Goal: Book appointment/travel/reservation

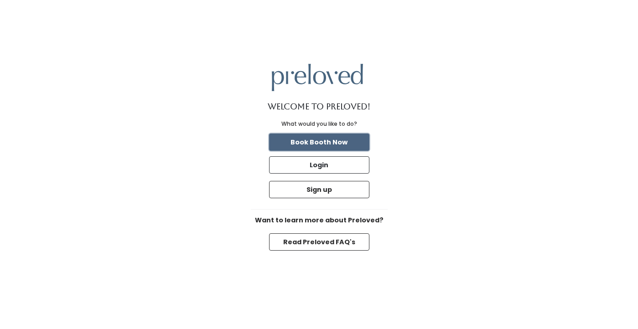
click at [318, 141] on button "Book Booth Now" at bounding box center [319, 142] width 100 height 17
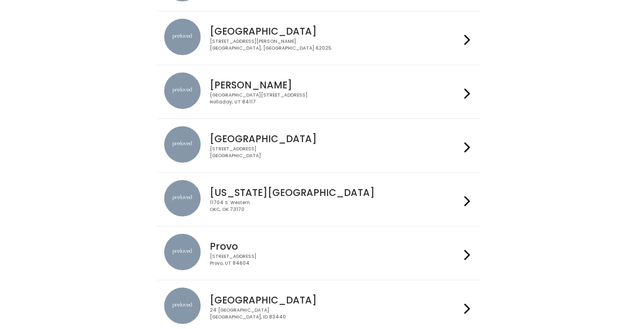
scroll to position [214, 0]
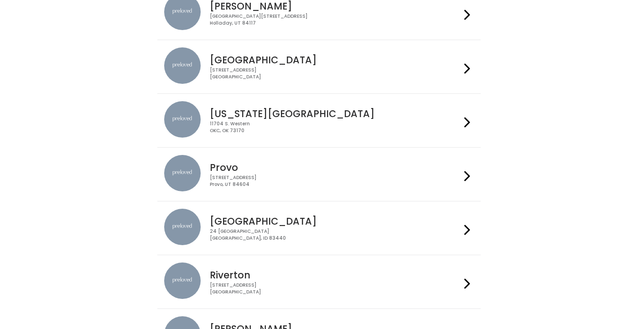
click at [473, 176] on div at bounding box center [467, 174] width 13 height 39
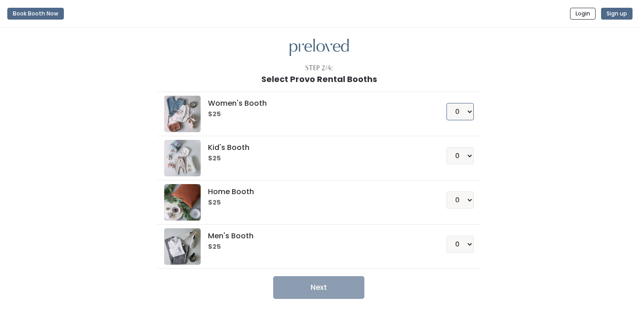
select select "1"
click option "1" at bounding box center [0, 0] width 0 height 0
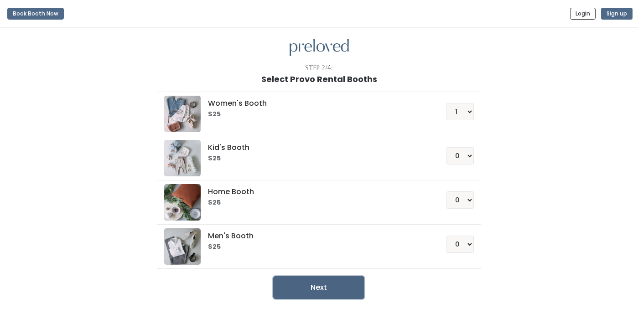
click at [340, 291] on button "Next" at bounding box center [318, 288] width 91 height 23
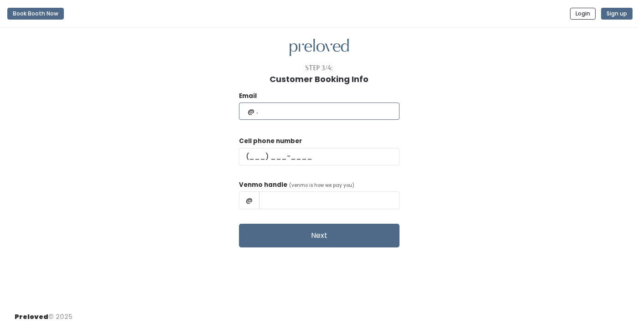
click at [293, 114] on input "text" at bounding box center [319, 111] width 161 height 17
type input "[EMAIL_ADDRESS][DOMAIN_NAME]"
click at [279, 160] on input "text" at bounding box center [319, 156] width 161 height 17
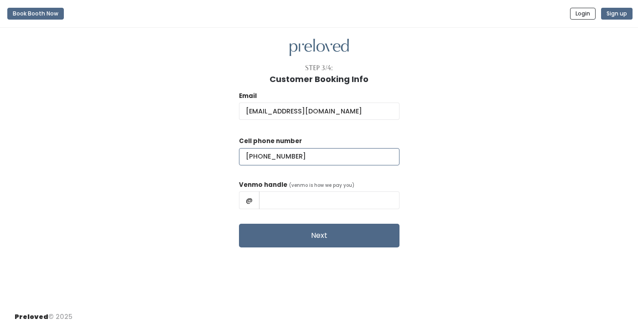
type input "(480) 524-5763"
type input "Pearl-Spencer-1"
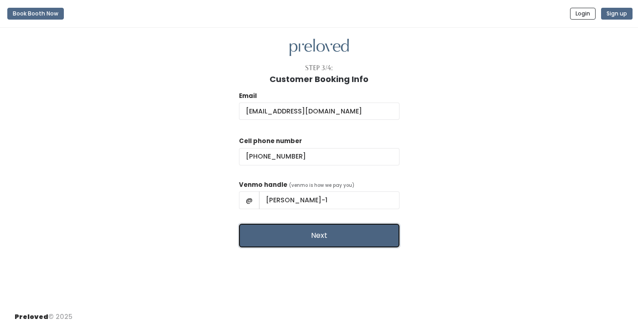
click at [301, 235] on button "Next" at bounding box center [319, 236] width 161 height 24
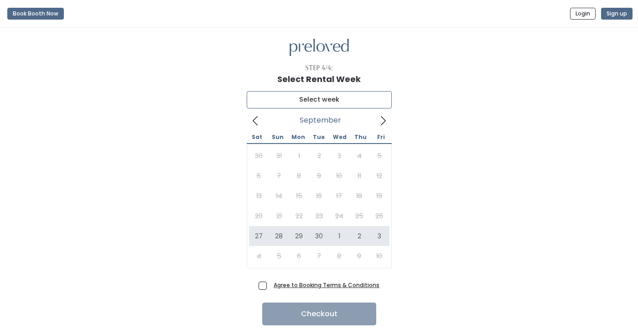
type input "September 27 to October 3"
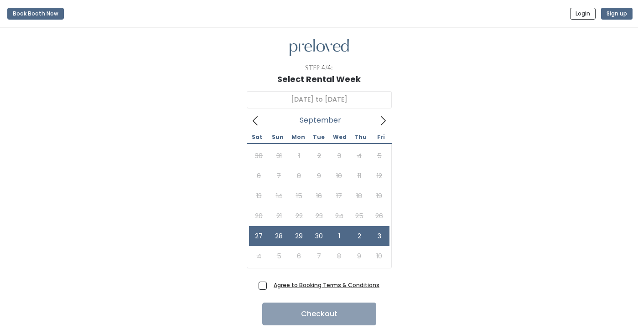
click at [270, 287] on span "Agree to Booking Terms & Conditions" at bounding box center [325, 285] width 110 height 9
click at [270, 287] on input "Agree to Booking Terms & Conditions" at bounding box center [273, 284] width 6 height 6
checkbox input "true"
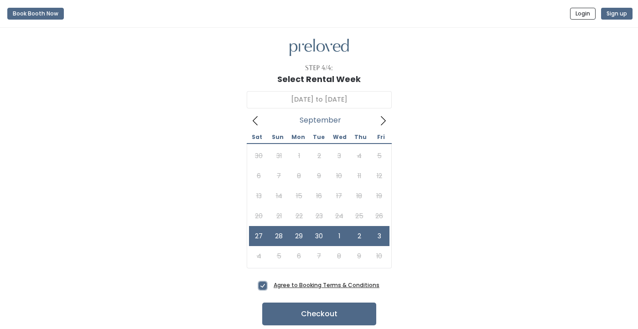
scroll to position [31, 0]
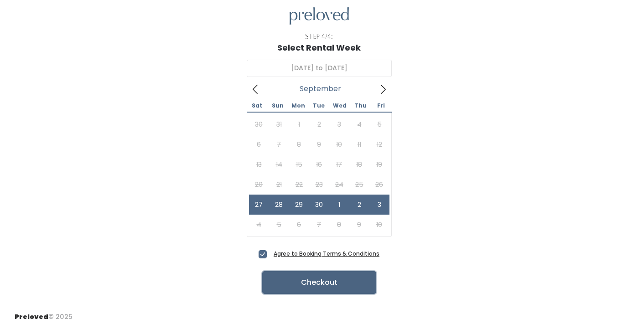
click at [321, 282] on button "Checkout" at bounding box center [319, 283] width 114 height 23
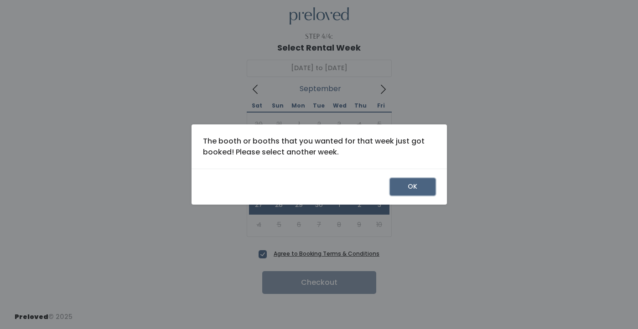
click at [425, 188] on button "OK" at bounding box center [413, 186] width 46 height 17
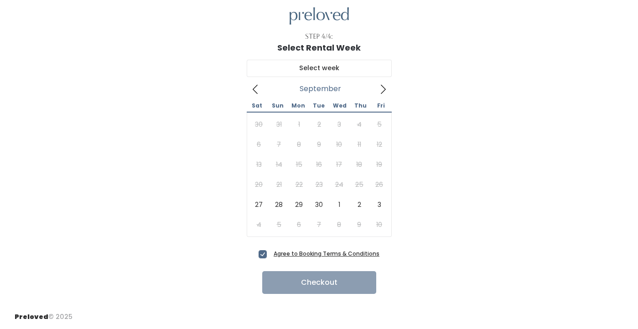
scroll to position [1, 0]
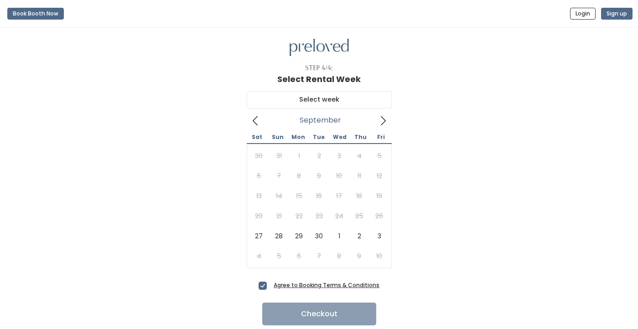
scroll to position [31, 0]
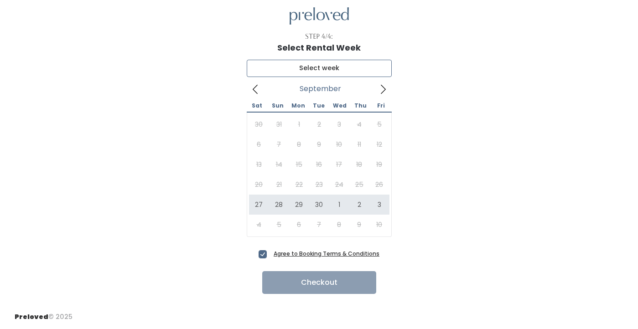
type input "September 27 to October 3"
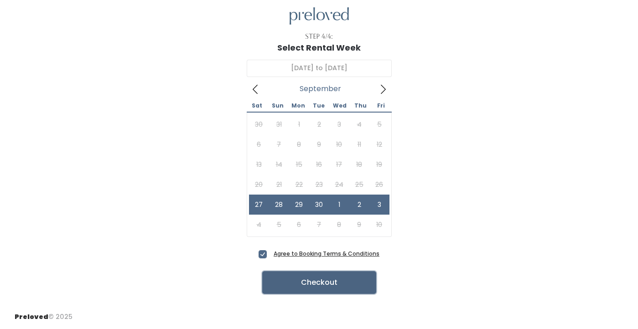
click at [308, 287] on button "Checkout" at bounding box center [319, 283] width 114 height 23
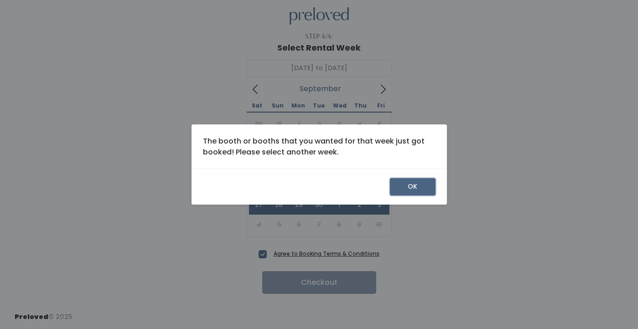
click at [413, 185] on button "OK" at bounding box center [413, 186] width 46 height 17
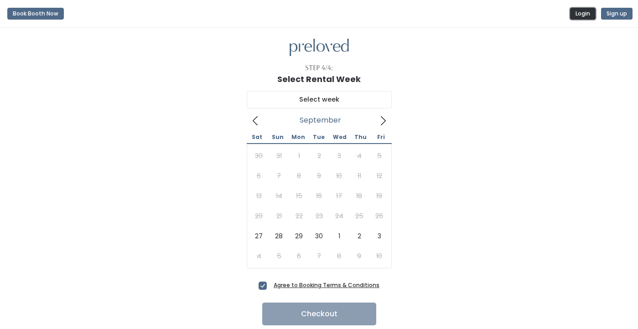
click at [586, 11] on button "Login" at bounding box center [583, 14] width 26 height 12
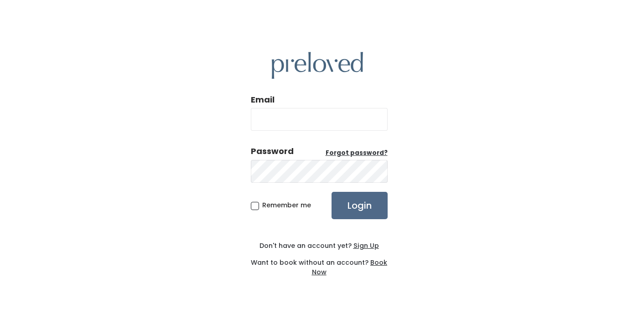
click at [366, 245] on u "Sign Up" at bounding box center [367, 245] width 26 height 9
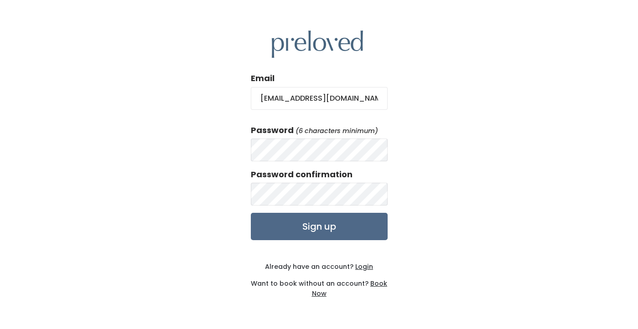
type input "[EMAIL_ADDRESS][DOMAIN_NAME]"
click at [346, 214] on input "Sign up" at bounding box center [319, 226] width 137 height 27
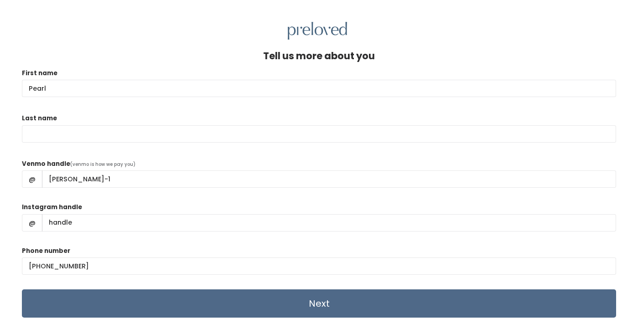
type input "Pearl"
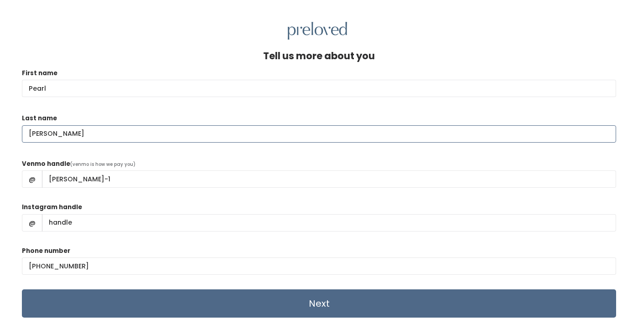
type input "Spencer"
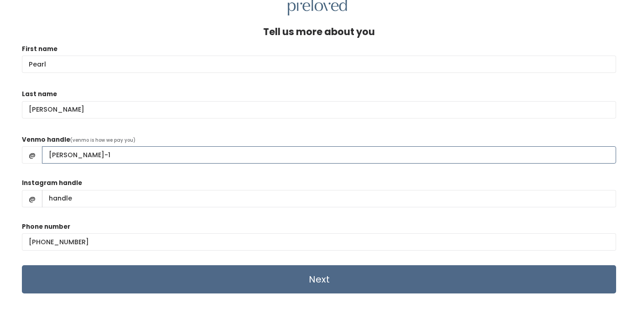
scroll to position [35, 0]
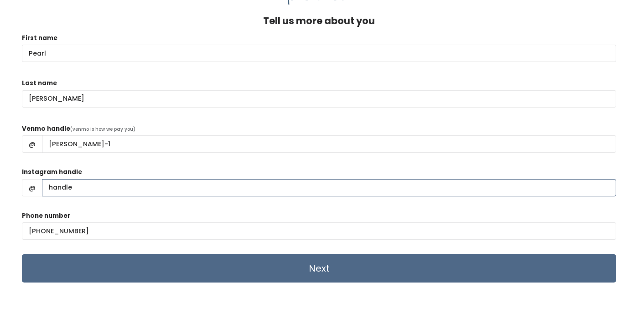
click at [111, 193] on input "Instagram handle" at bounding box center [329, 187] width 574 height 17
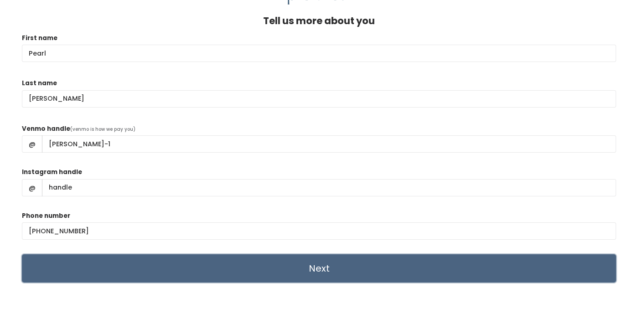
click at [135, 266] on input "Next" at bounding box center [319, 269] width 595 height 28
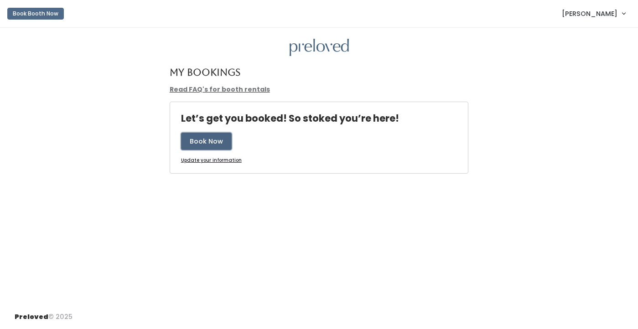
click at [214, 138] on button "Book Now" at bounding box center [206, 141] width 51 height 17
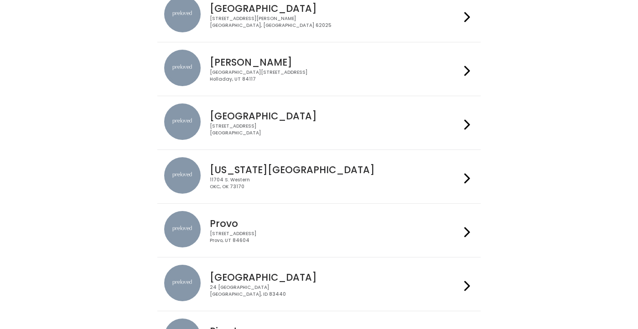
scroll to position [159, 0]
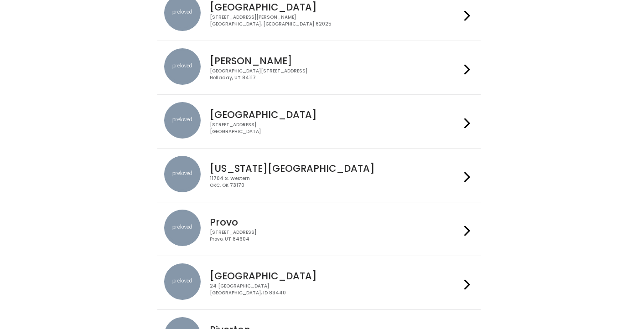
click at [381, 220] on h4 "Provo" at bounding box center [335, 222] width 251 height 10
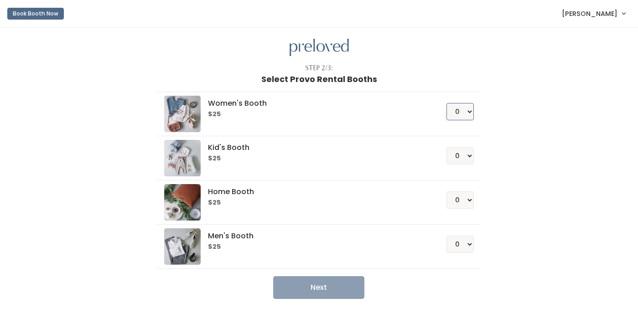
select select "1"
click option "1" at bounding box center [0, 0] width 0 height 0
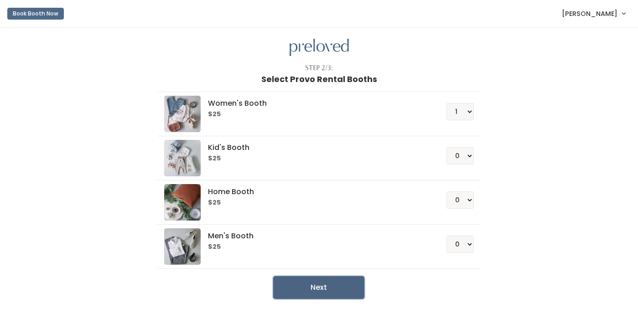
click at [332, 280] on button "Next" at bounding box center [318, 288] width 91 height 23
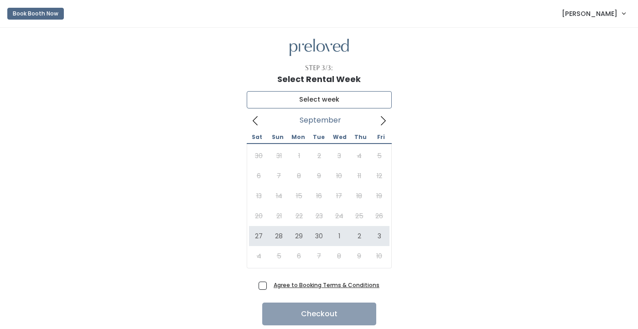
type input "[DATE] to [DATE]"
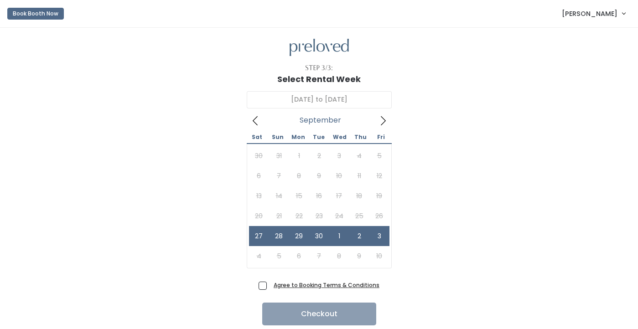
click at [270, 282] on span "Agree to Booking Terms & Conditions" at bounding box center [325, 285] width 110 height 9
click at [270, 282] on input "Agree to Booking Terms & Conditions" at bounding box center [273, 284] width 6 height 6
checkbox input "true"
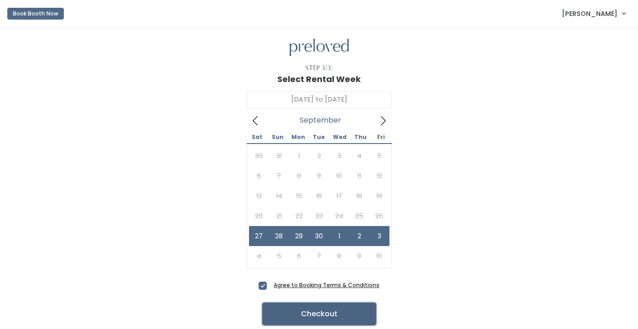
click at [299, 315] on button "Checkout" at bounding box center [319, 314] width 114 height 23
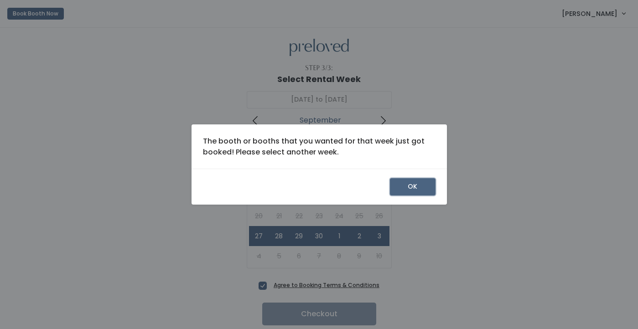
click at [415, 189] on button "OK" at bounding box center [413, 186] width 46 height 17
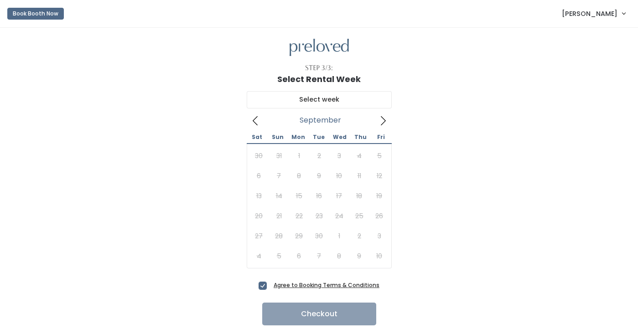
click at [600, 13] on span "[PERSON_NAME]" at bounding box center [590, 14] width 56 height 10
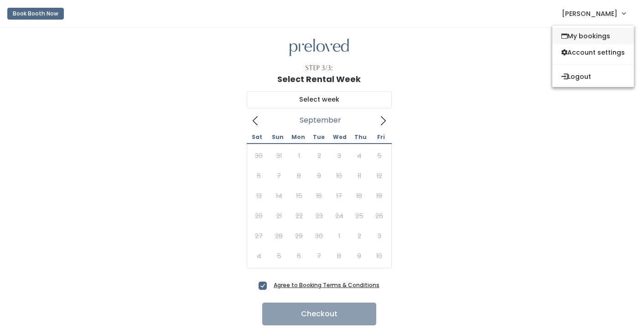
click at [601, 34] on link "My bookings" at bounding box center [594, 36] width 82 height 16
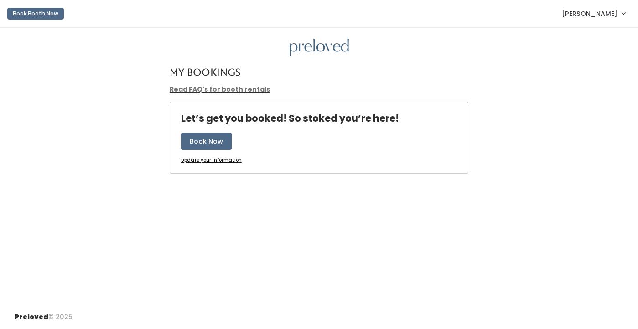
click at [230, 88] on link "Read FAQ's for booth rentals" at bounding box center [220, 89] width 100 height 9
click at [201, 143] on button "Book Now" at bounding box center [206, 141] width 51 height 17
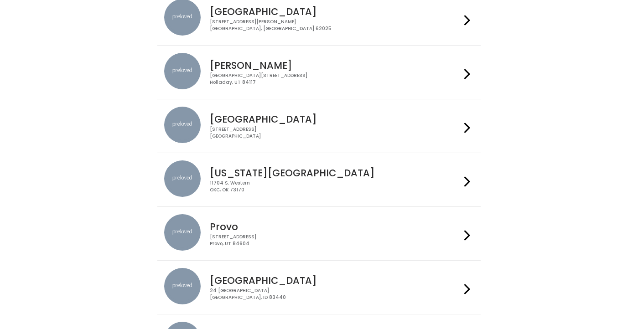
scroll to position [159, 0]
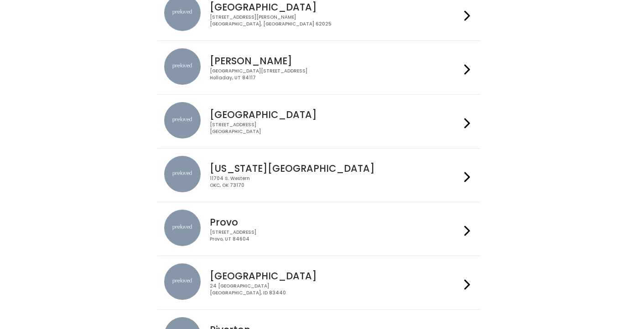
click at [403, 222] on h4 "Provo" at bounding box center [335, 222] width 251 height 10
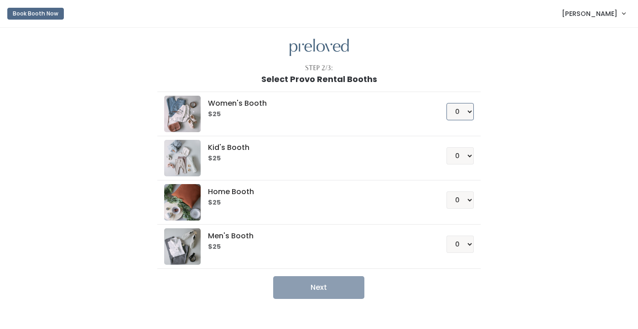
select select "1"
click option "1" at bounding box center [0, 0] width 0 height 0
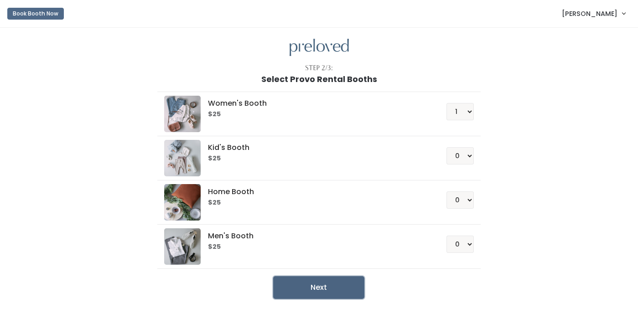
click at [316, 290] on button "Next" at bounding box center [318, 288] width 91 height 23
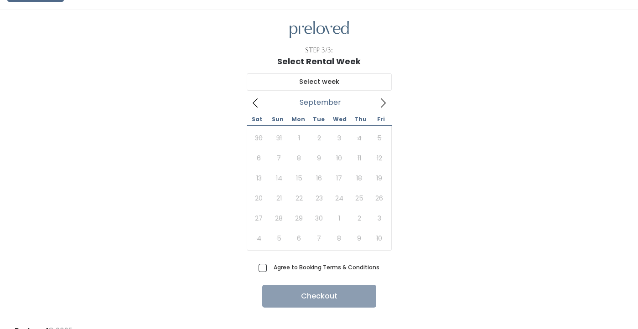
scroll to position [18, 0]
click at [381, 101] on icon at bounding box center [383, 103] width 10 height 10
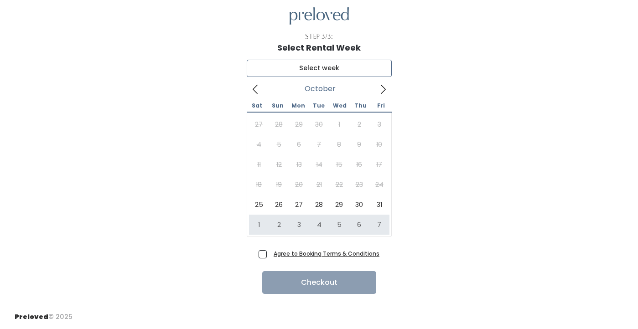
type input "[DATE] to [DATE]"
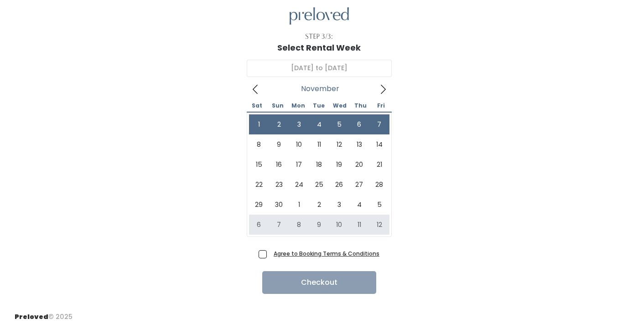
click at [270, 255] on span "Agree to Booking Terms & Conditions" at bounding box center [325, 253] width 110 height 9
click at [270, 255] on input "Agree to Booking Terms & Conditions" at bounding box center [273, 252] width 6 height 6
checkbox input "true"
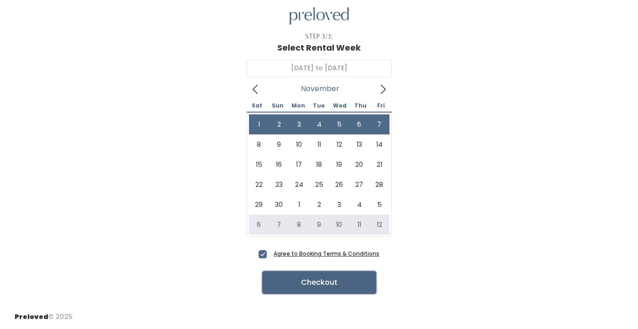
click at [315, 288] on button "Checkout" at bounding box center [319, 283] width 114 height 23
